Goal: Task Accomplishment & Management: Manage account settings

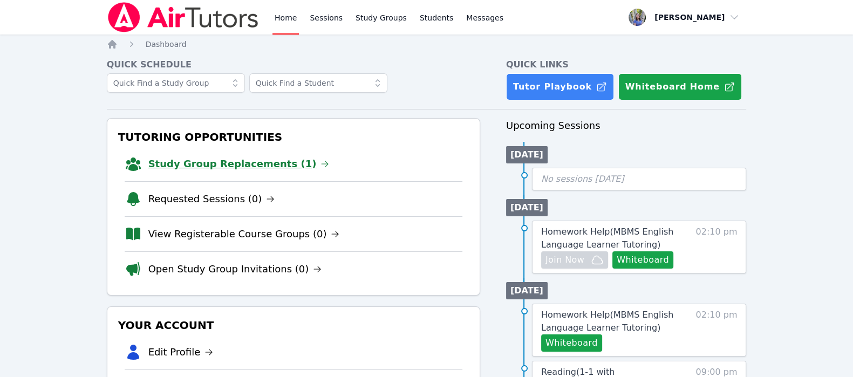
click at [229, 159] on link "Study Group Replacements (1)" at bounding box center [238, 163] width 181 height 15
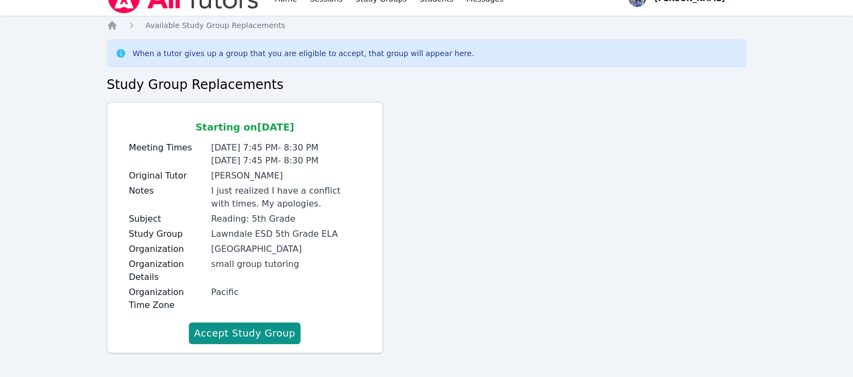
scroll to position [25, 0]
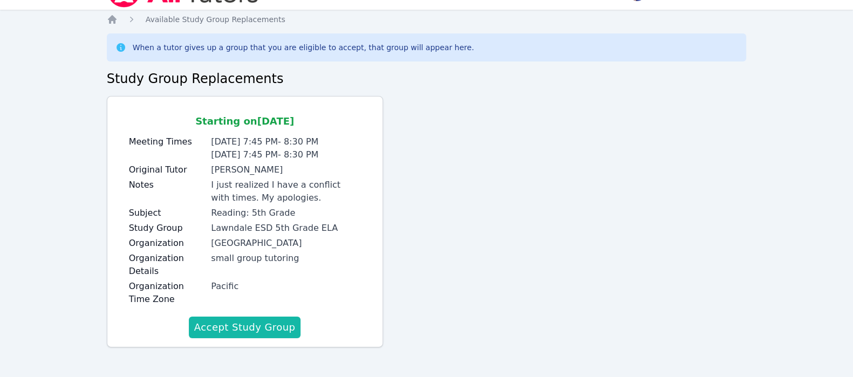
click at [248, 326] on button "Accept Study Group" at bounding box center [245, 328] width 112 height 22
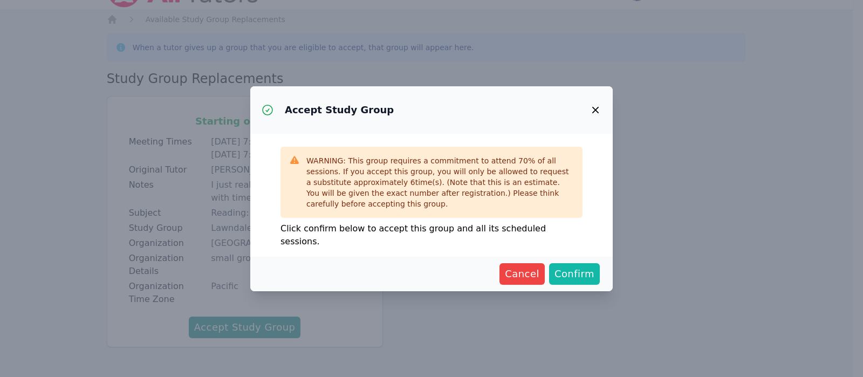
click at [571, 266] on span "Confirm" at bounding box center [574, 273] width 40 height 15
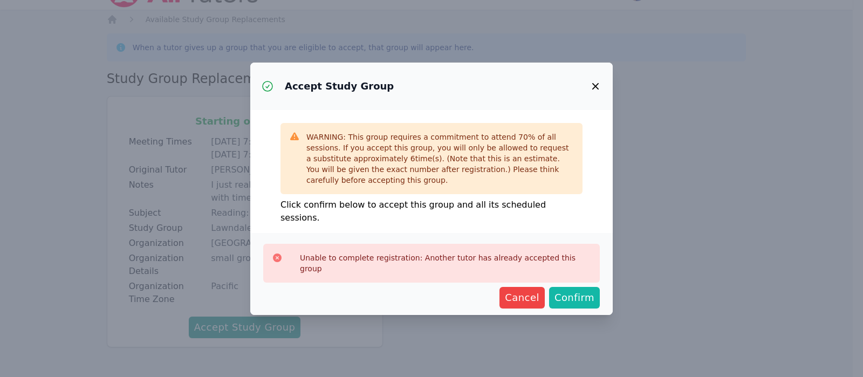
click at [583, 290] on span "Confirm" at bounding box center [574, 297] width 40 height 15
click at [595, 90] on icon "button" at bounding box center [595, 86] width 6 height 6
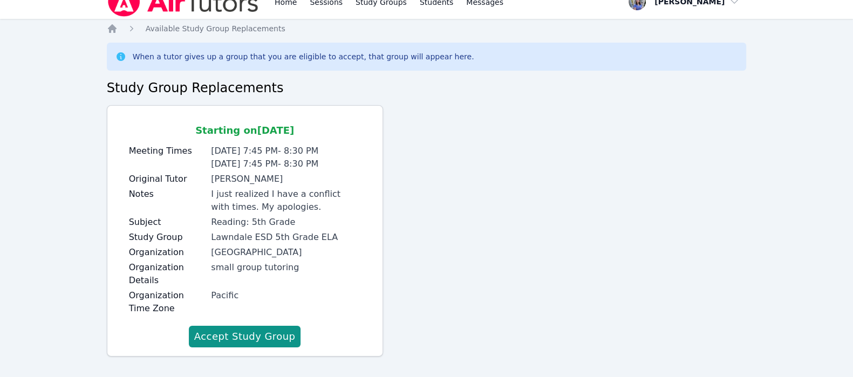
scroll to position [0, 0]
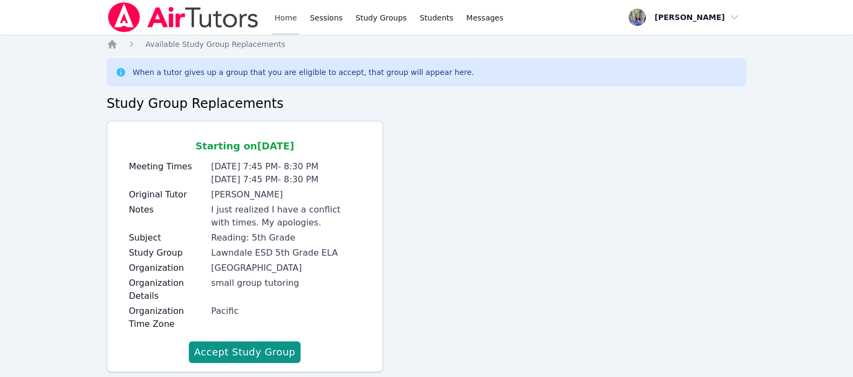
click at [280, 18] on link "Home" at bounding box center [285, 17] width 26 height 35
